Goal: Task Accomplishment & Management: Use online tool/utility

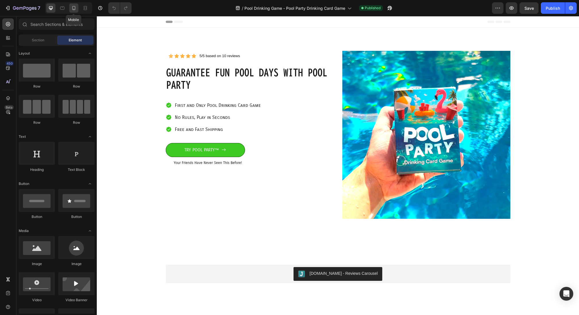
click at [73, 9] on icon at bounding box center [74, 8] width 6 height 6
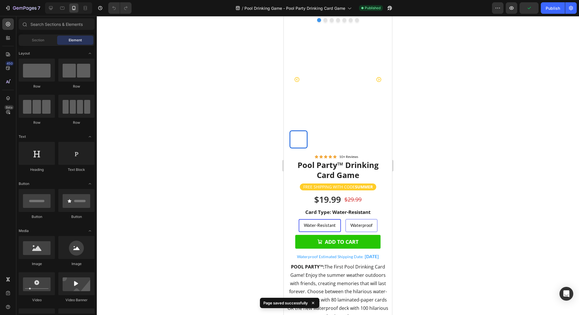
scroll to position [330, 0]
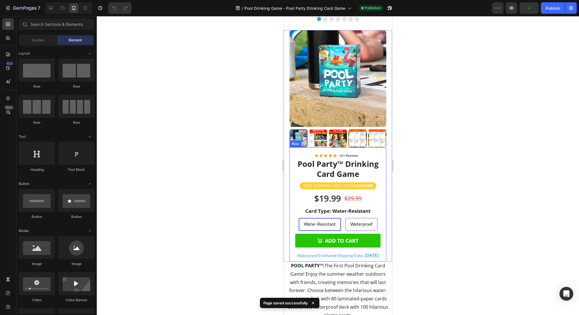
click at [337, 185] on p "FREE SHIPPING WITH CODE SUMMER" at bounding box center [337, 185] width 69 height 5
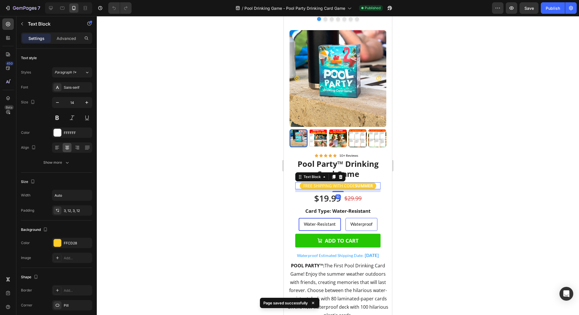
click at [337, 185] on p "FREE SHIPPING WITH CODE SUMMER" at bounding box center [337, 185] width 69 height 5
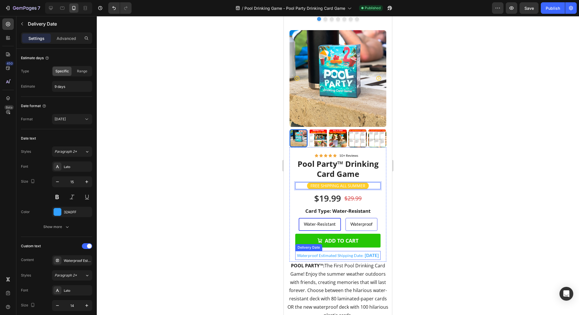
click at [363, 254] on span "Waterproof Estimated Shipping Date:" at bounding box center [330, 255] width 67 height 5
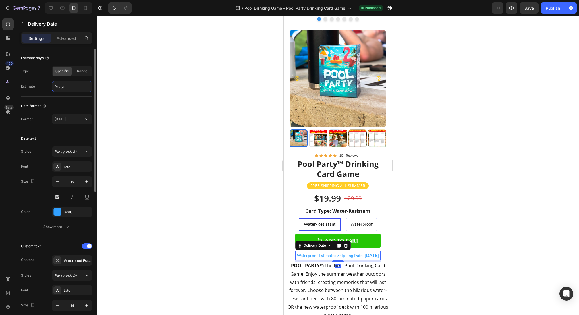
click at [67, 88] on input "9 days" at bounding box center [72, 86] width 40 height 10
type input "8 days"
click at [83, 102] on div "Date format" at bounding box center [56, 105] width 71 height 9
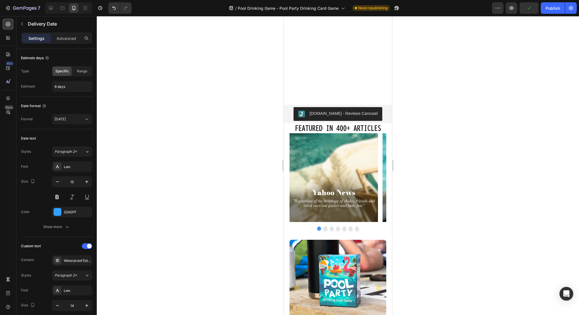
scroll to position [0, 0]
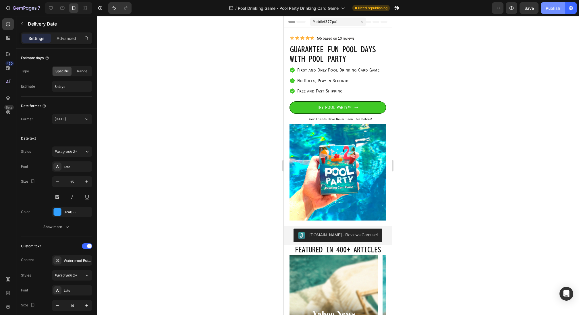
click at [554, 9] on div "Publish" at bounding box center [552, 8] width 14 height 6
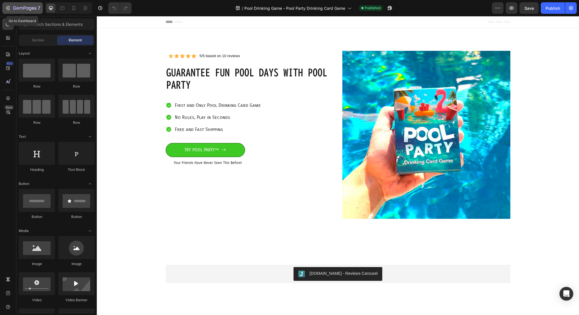
click at [18, 7] on icon "button" at bounding box center [25, 8] width 24 height 5
